Goal: Task Accomplishment & Management: Manage account settings

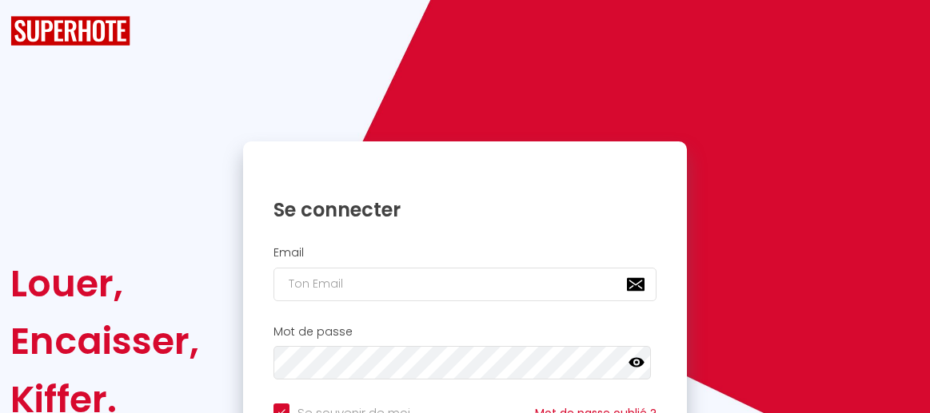
checkbox input "true"
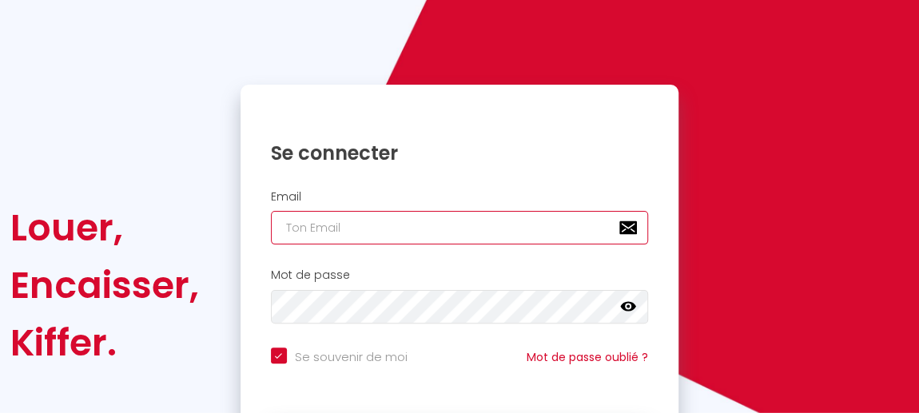
type input "[EMAIL_ADDRESS][DOMAIN_NAME]"
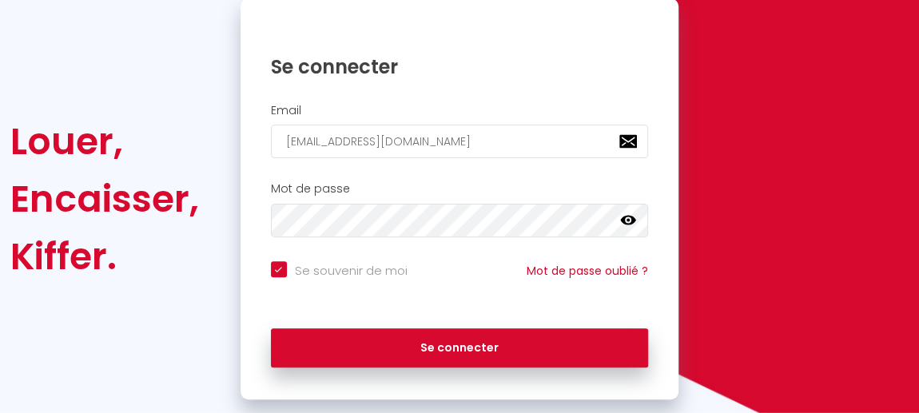
scroll to position [174, 0]
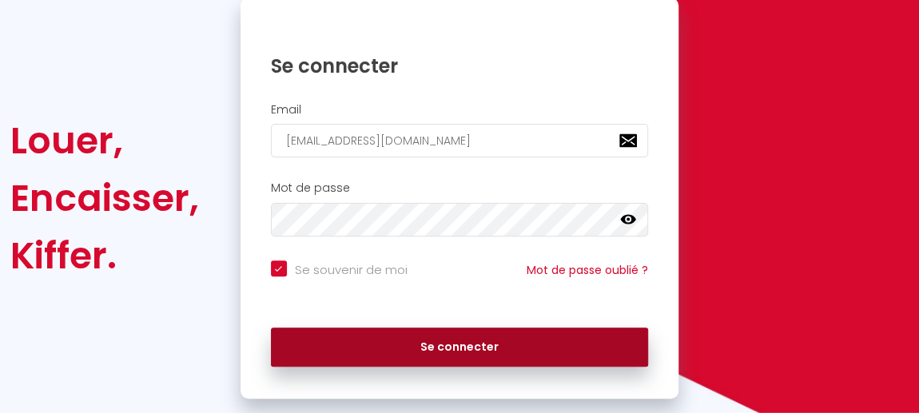
click at [463, 342] on button "Se connecter" at bounding box center [460, 348] width 378 height 40
checkbox input "true"
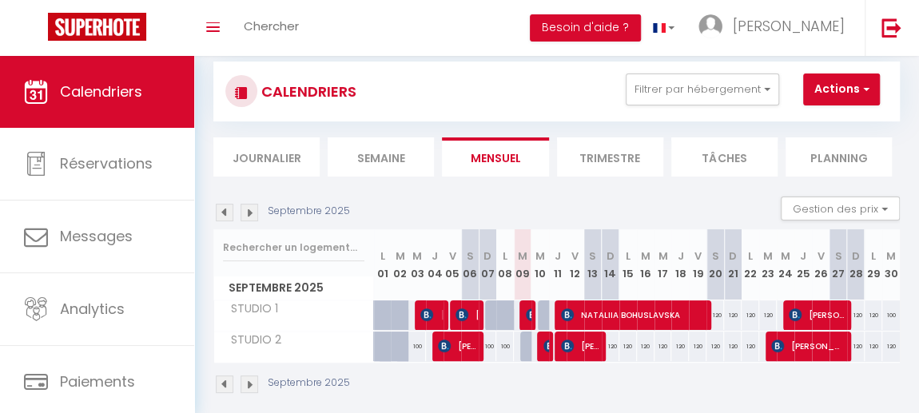
scroll to position [56, 0]
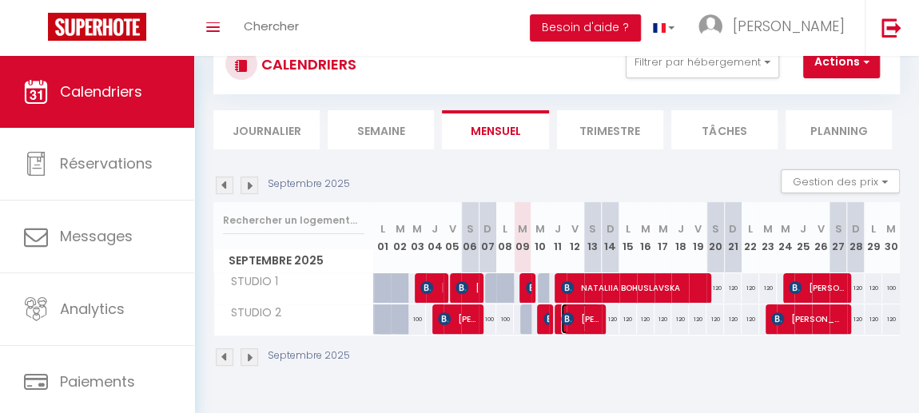
click at [579, 319] on span "[PERSON_NAME]" at bounding box center [580, 319] width 39 height 30
select select "OK"
select select "KO"
select select "0"
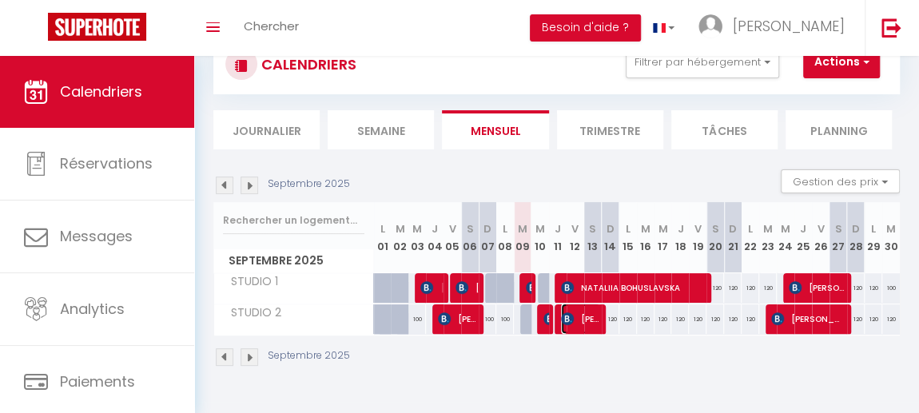
select select "1"
select select
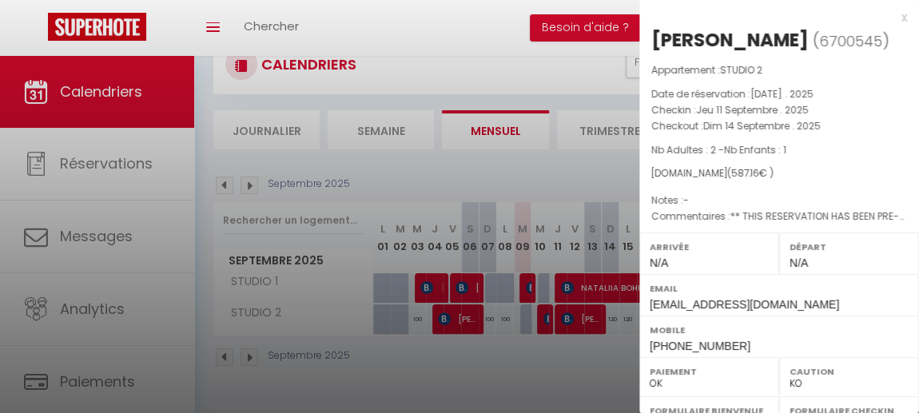
click at [850, 154] on p "Nb Adultes : 2 - Nb Enfants : 1" at bounding box center [779, 150] width 256 height 16
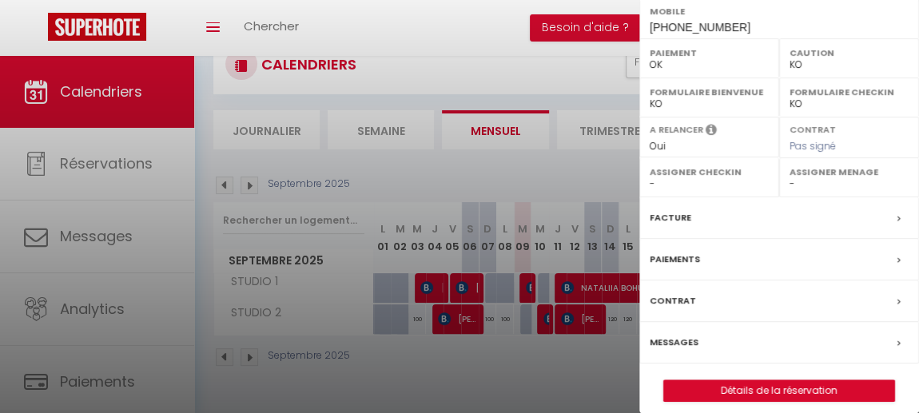
scroll to position [326, 0]
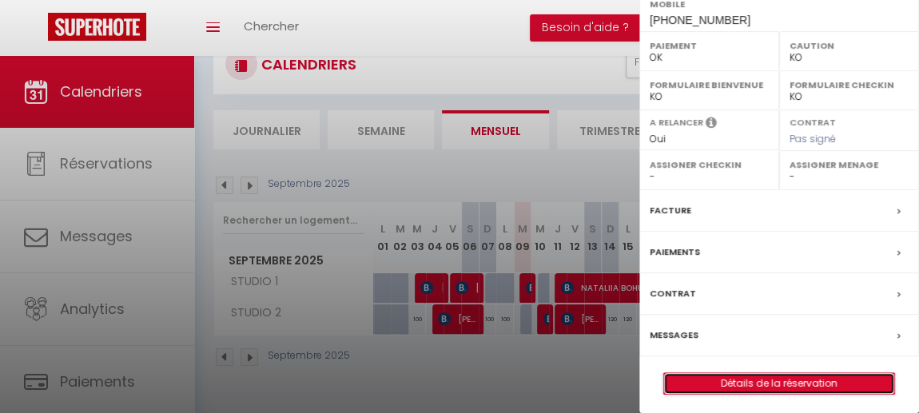
click at [782, 376] on link "Détails de la réservation" at bounding box center [779, 383] width 230 height 21
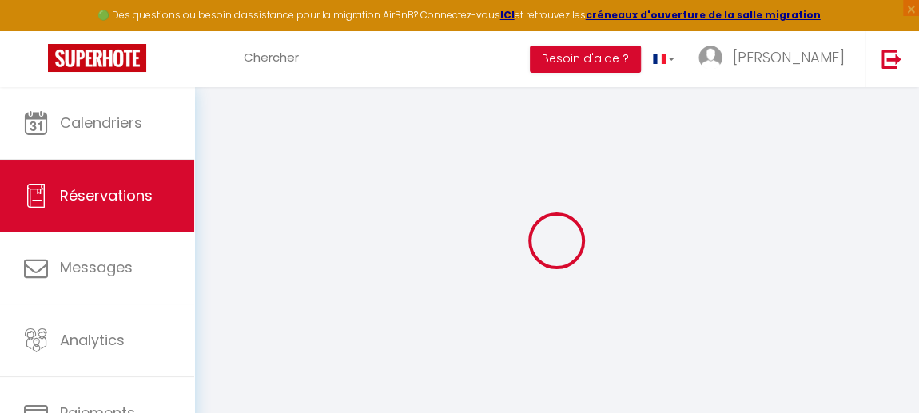
type input "[GEOGRAPHIC_DATA]"
type input "Kunert"
type input "[EMAIL_ADDRESS][DOMAIN_NAME]"
type input "[PHONE_NUMBER]"
type input "."
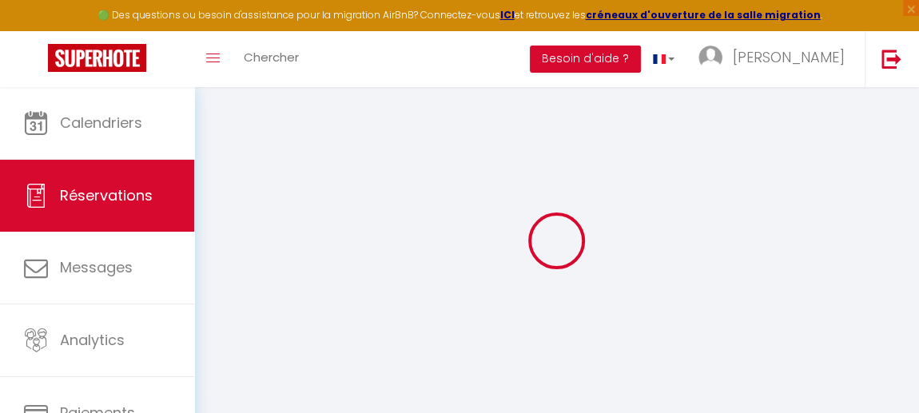
select select "SK"
type input "8"
type input "83.25"
type input "8.22"
select select "62075"
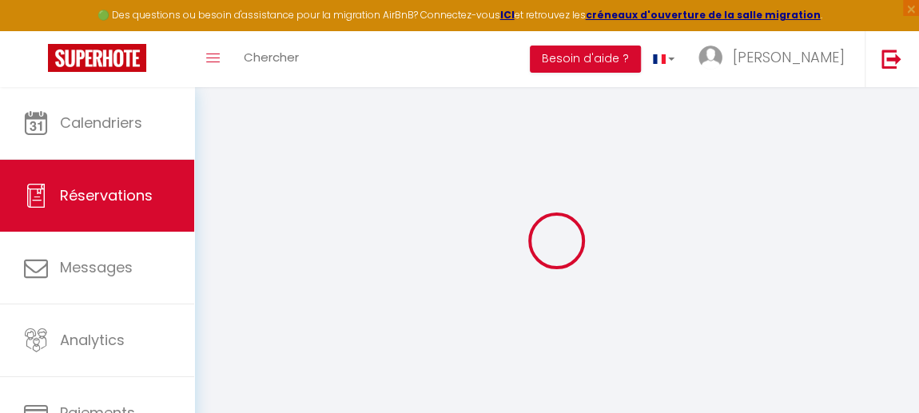
select select "1"
select select
type input "2"
type input "1"
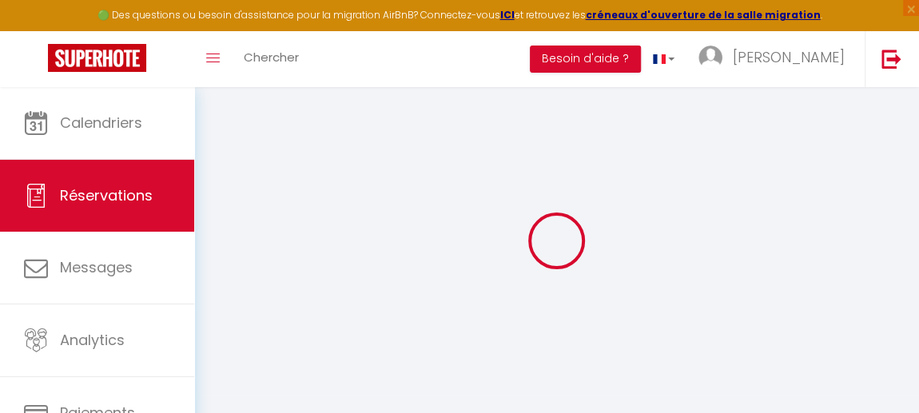
select select "12"
select select
type input "492"
checkbox input "false"
type input "0"
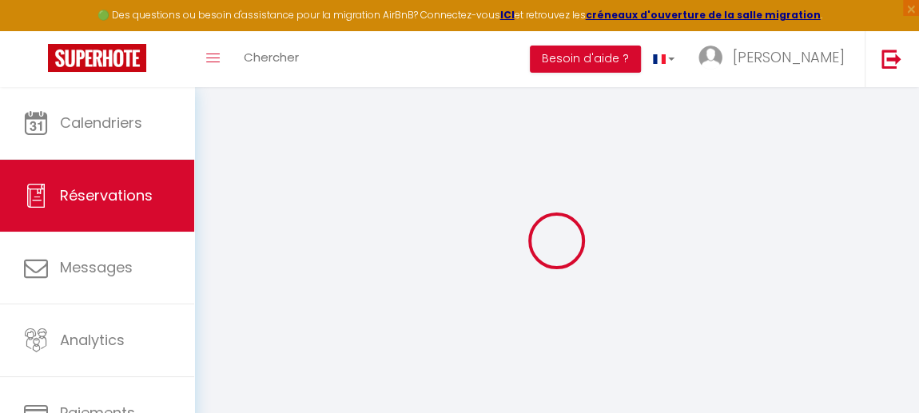
select select "2"
type input "0"
select select
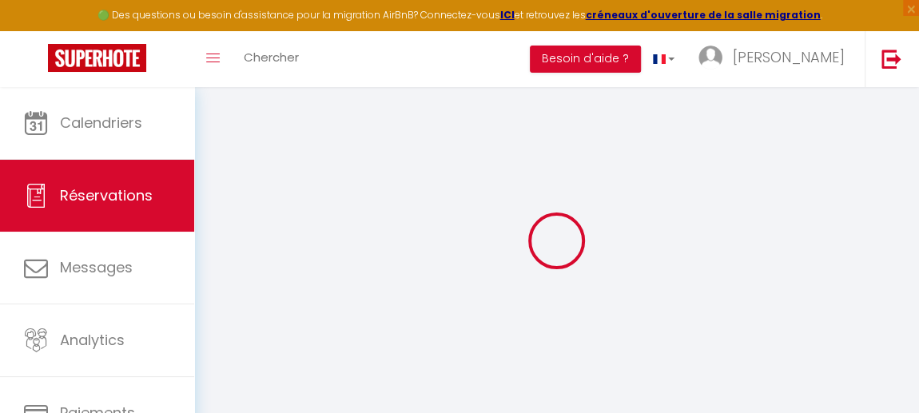
select select
select select "14"
checkbox input "false"
select select
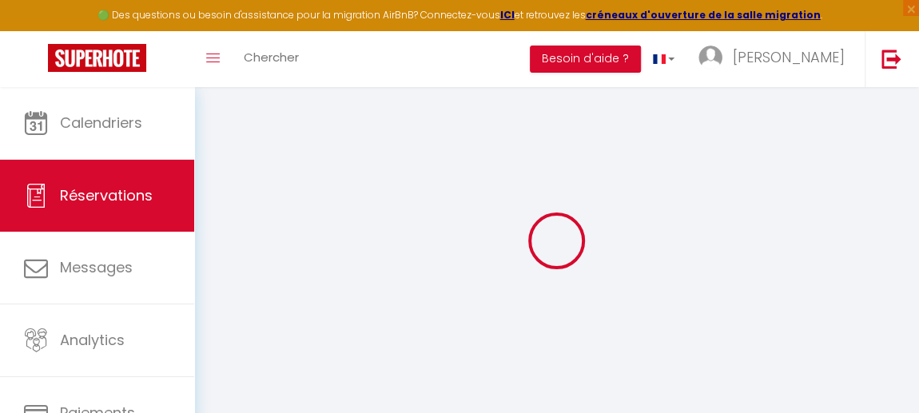
checkbox input "false"
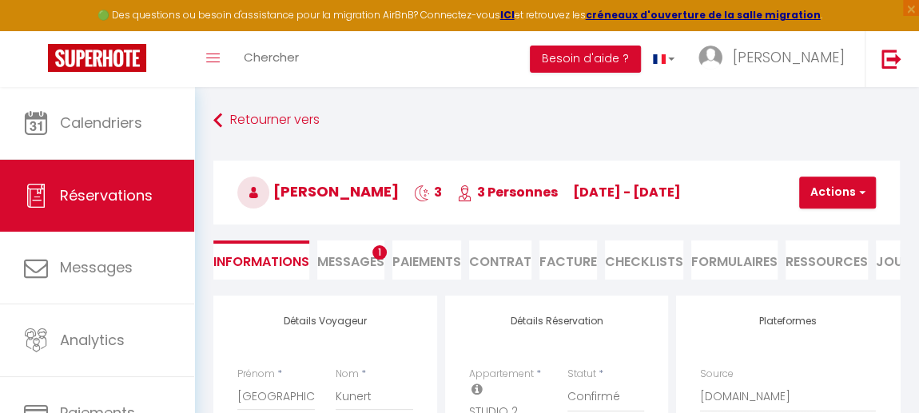
select select
checkbox input "false"
select select
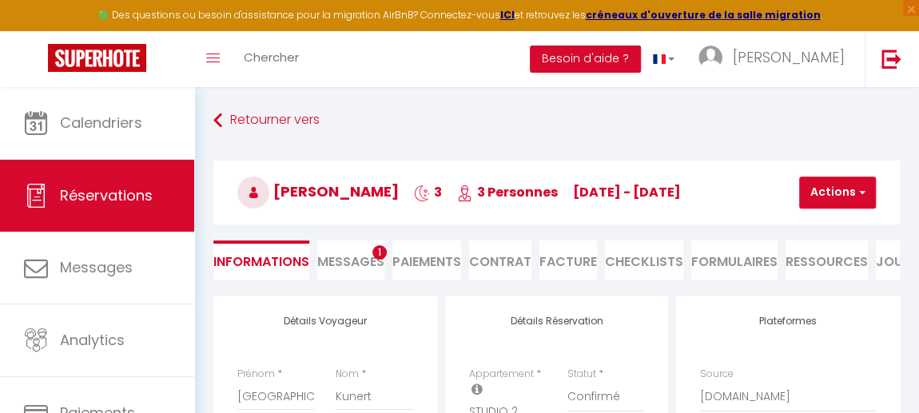
checkbox input "false"
type textarea "** THIS RESERVATION HAS BEEN PRE-PAID ** BOOKING NOTE : Payment charge is EUR 8…"
type input "55"
type input "32.16"
select select
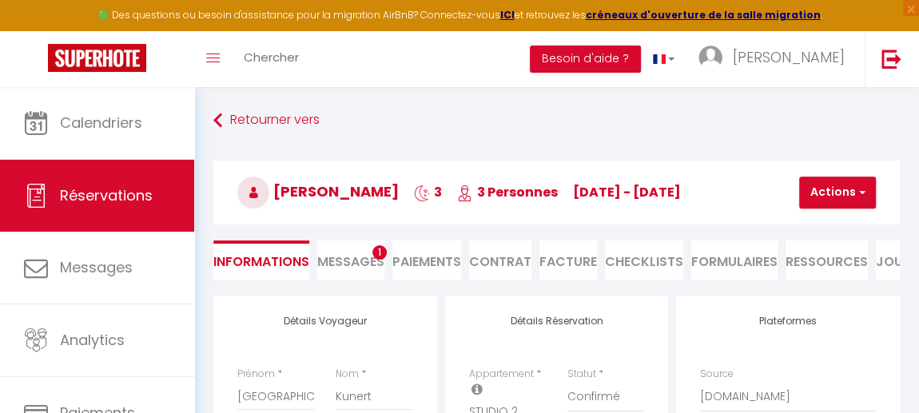
select select
checkbox input "false"
select select
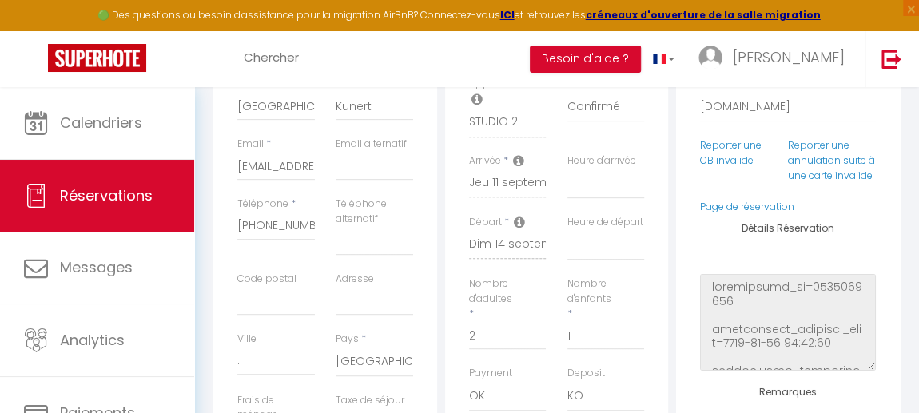
scroll to position [319, 0]
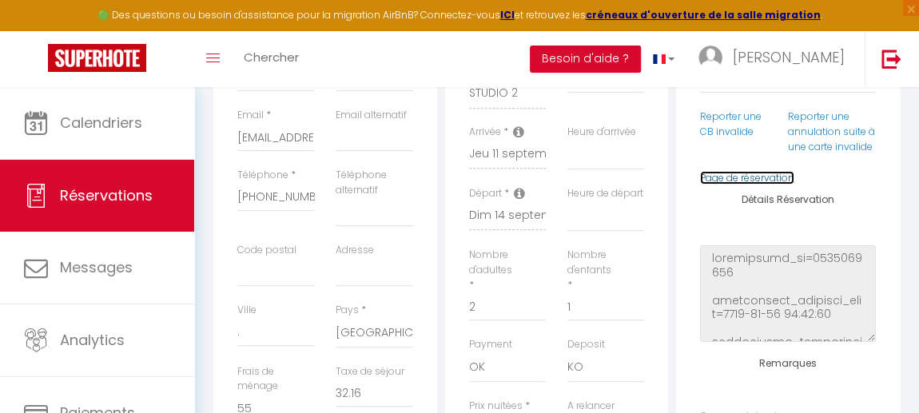
click at [747, 185] on link "Page de réservation" at bounding box center [747, 178] width 94 height 14
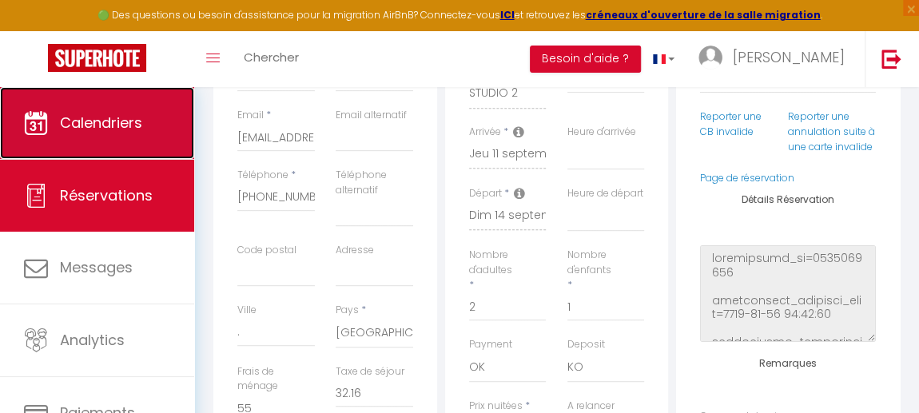
click at [121, 106] on link "Calendriers" at bounding box center [97, 123] width 194 height 72
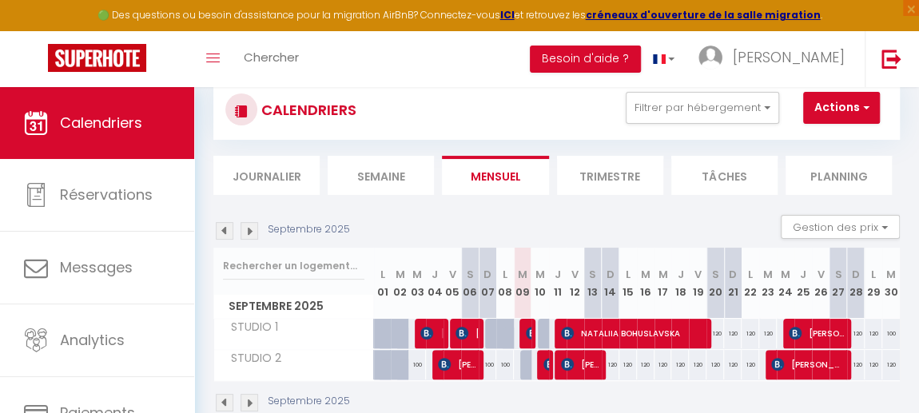
scroll to position [51, 0]
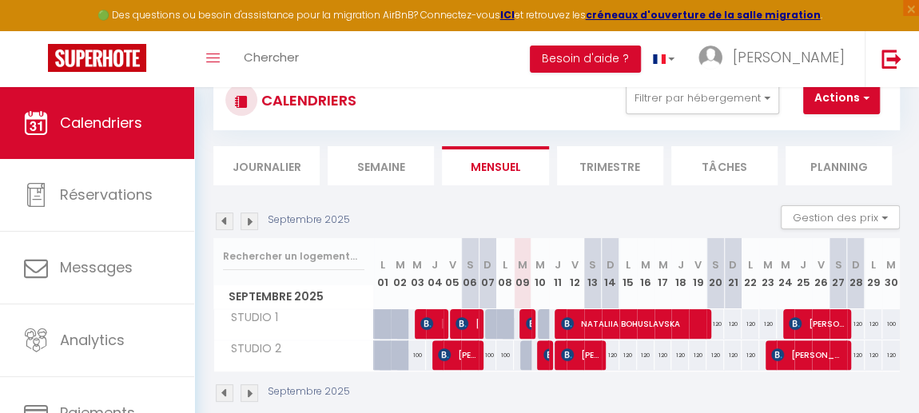
click at [521, 319] on div at bounding box center [529, 324] width 18 height 30
click at [526, 322] on img at bounding box center [532, 323] width 13 height 13
select select "OK"
select select "KO"
select select "0"
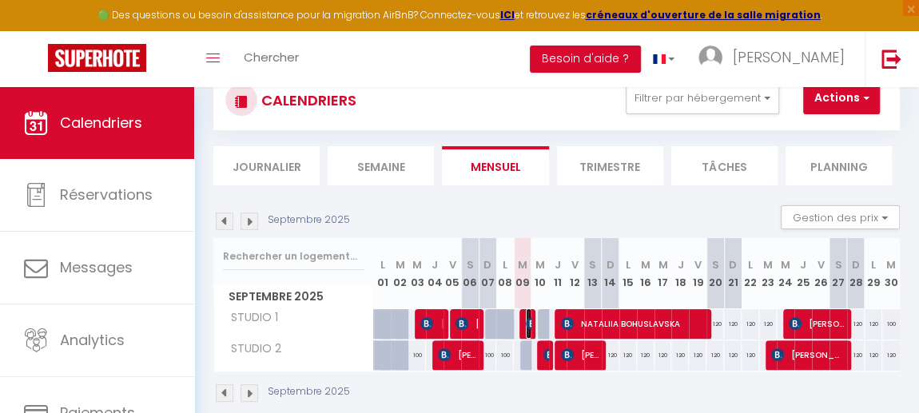
select select "0"
select select "1"
select select
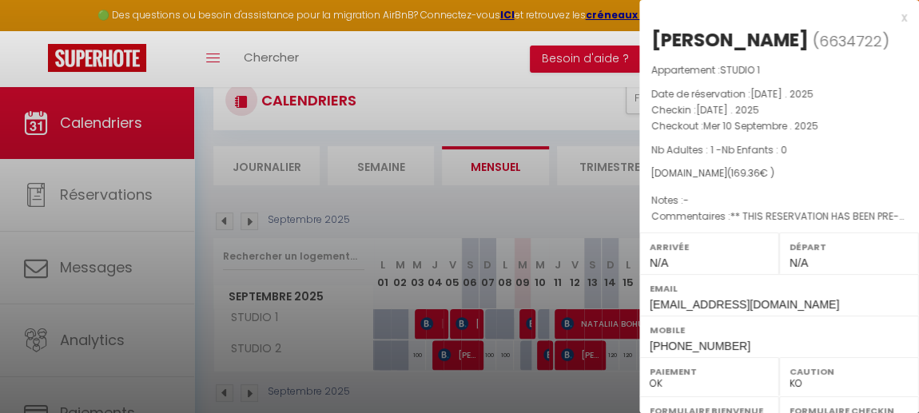
click at [468, 402] on div at bounding box center [459, 206] width 919 height 413
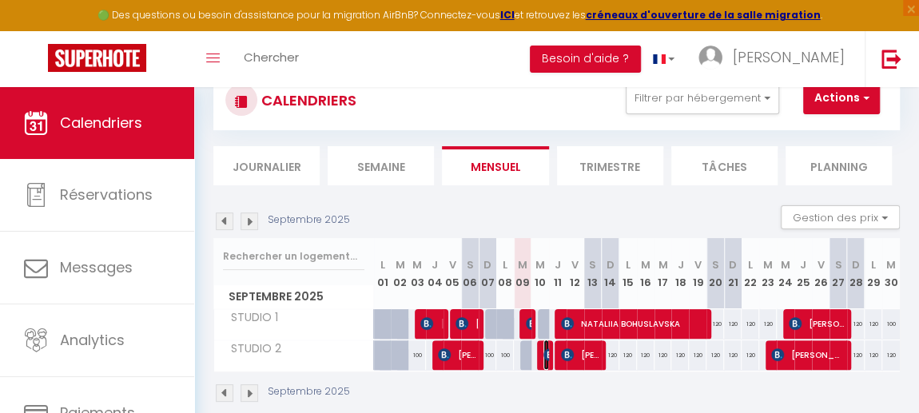
click at [544, 353] on img at bounding box center [550, 354] width 13 height 13
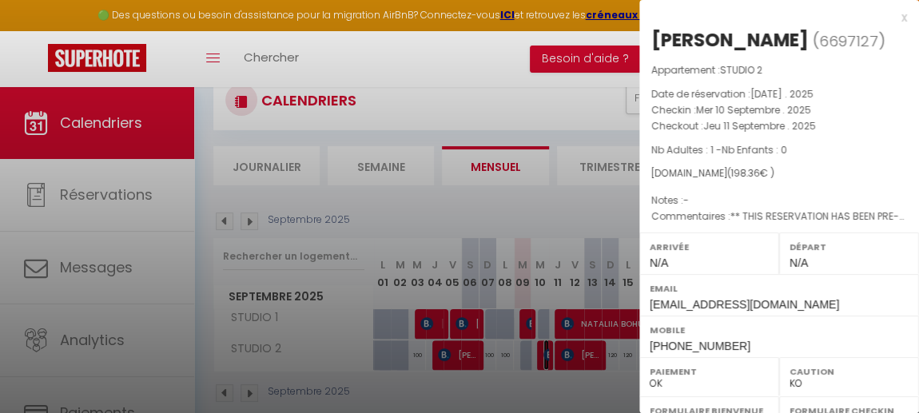
scroll to position [80, 0]
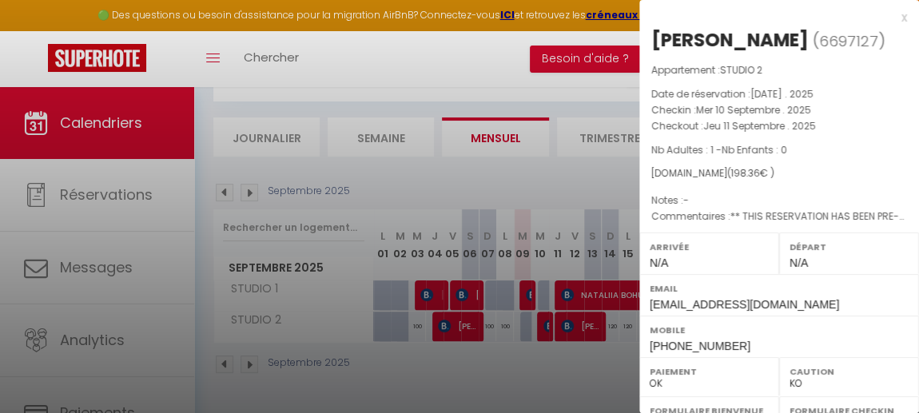
click at [875, 166] on div "[DOMAIN_NAME] ( 198.36 € )" at bounding box center [779, 173] width 256 height 15
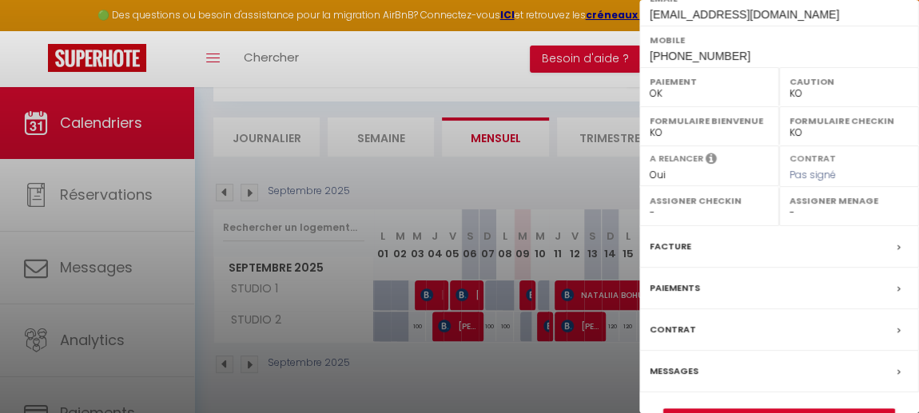
scroll to position [319, 0]
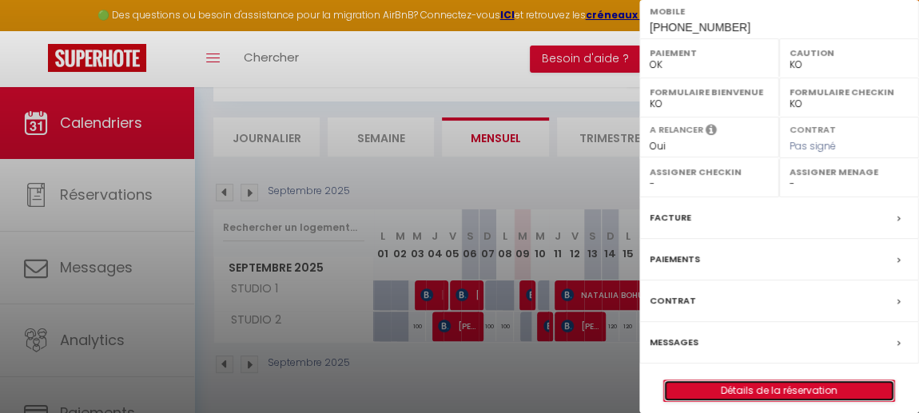
click at [721, 381] on link "Détails de la réservation" at bounding box center [779, 390] width 230 height 21
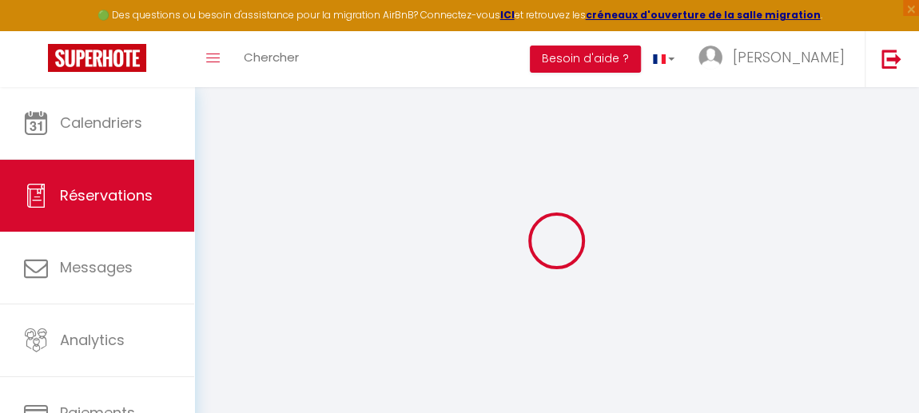
select select
checkbox input "false"
select select
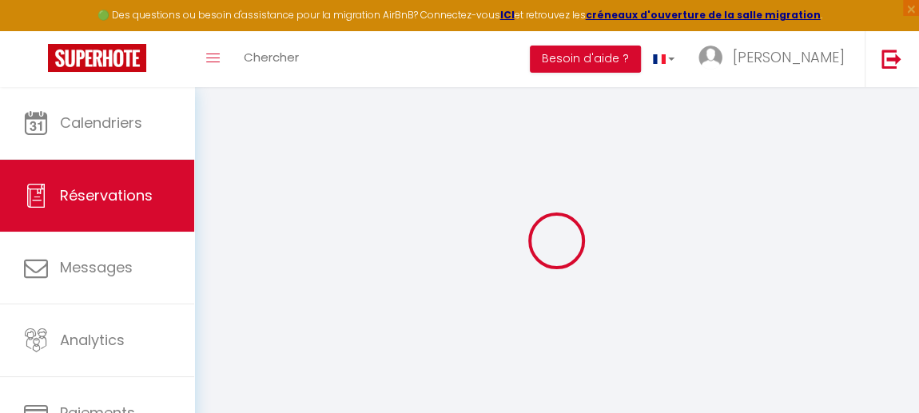
checkbox input "false"
select select
checkbox input "false"
type textarea "** THIS RESERVATION HAS BEEN PRE-PAID ** BOOKING NOTE : Payment charge is EUR 2…"
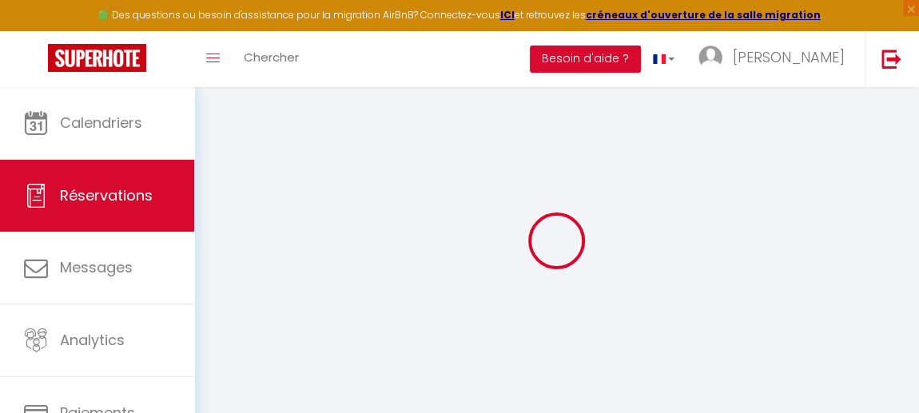
type input "55"
type input "5.36"
select select
checkbox input "false"
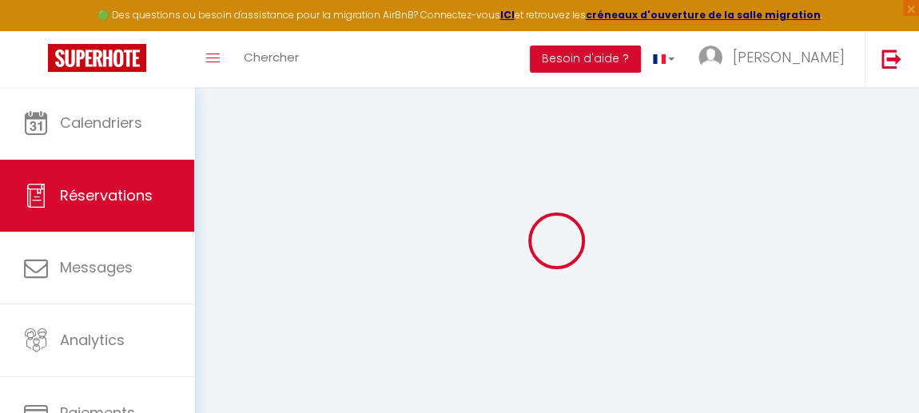
select select
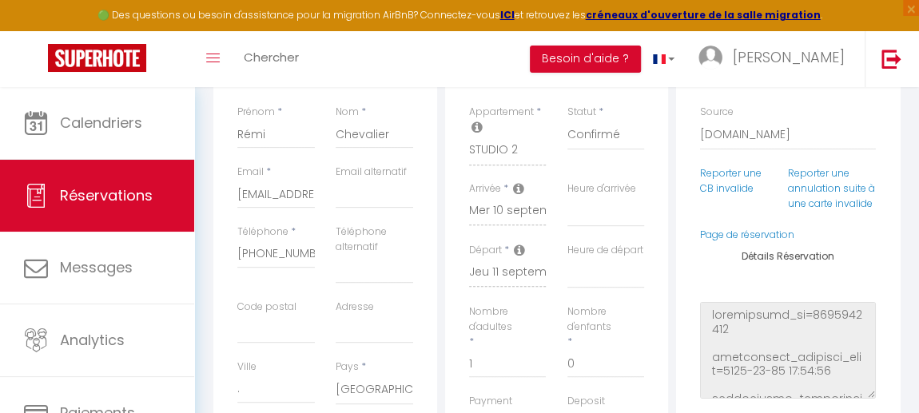
scroll to position [252, 0]
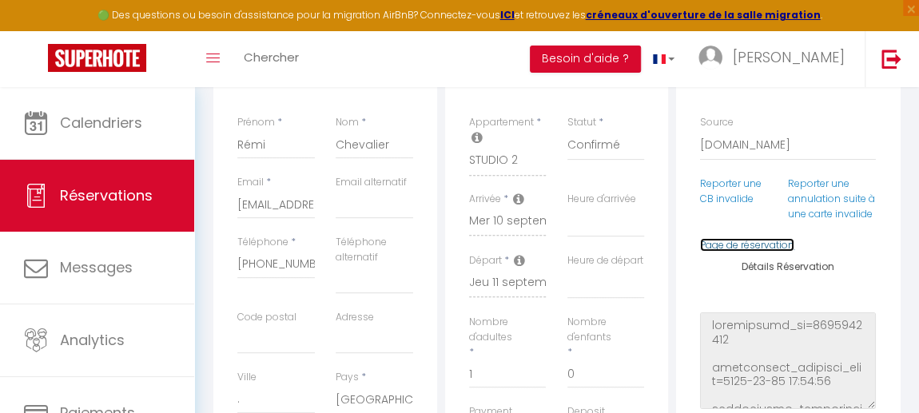
click at [761, 252] on link "Page de réservation" at bounding box center [747, 245] width 94 height 14
